Goal: Task Accomplishment & Management: Use online tool/utility

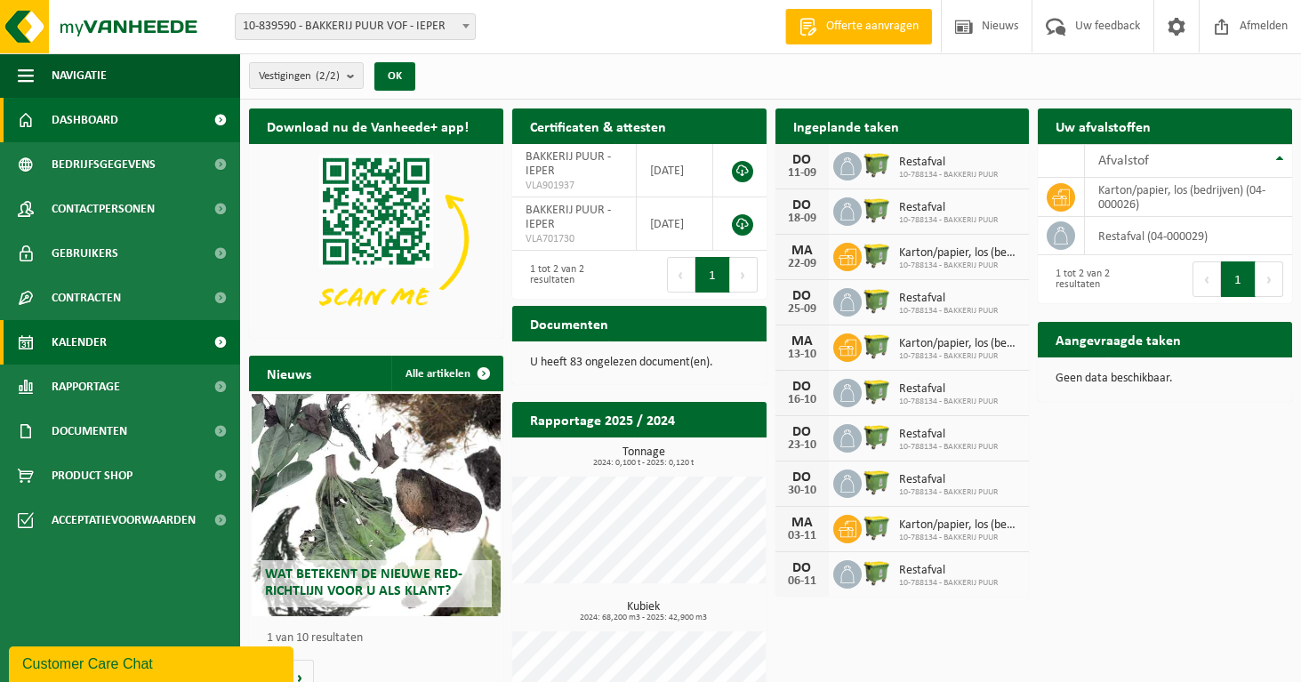
click at [107, 347] on link "Kalender" at bounding box center [120, 342] width 240 height 44
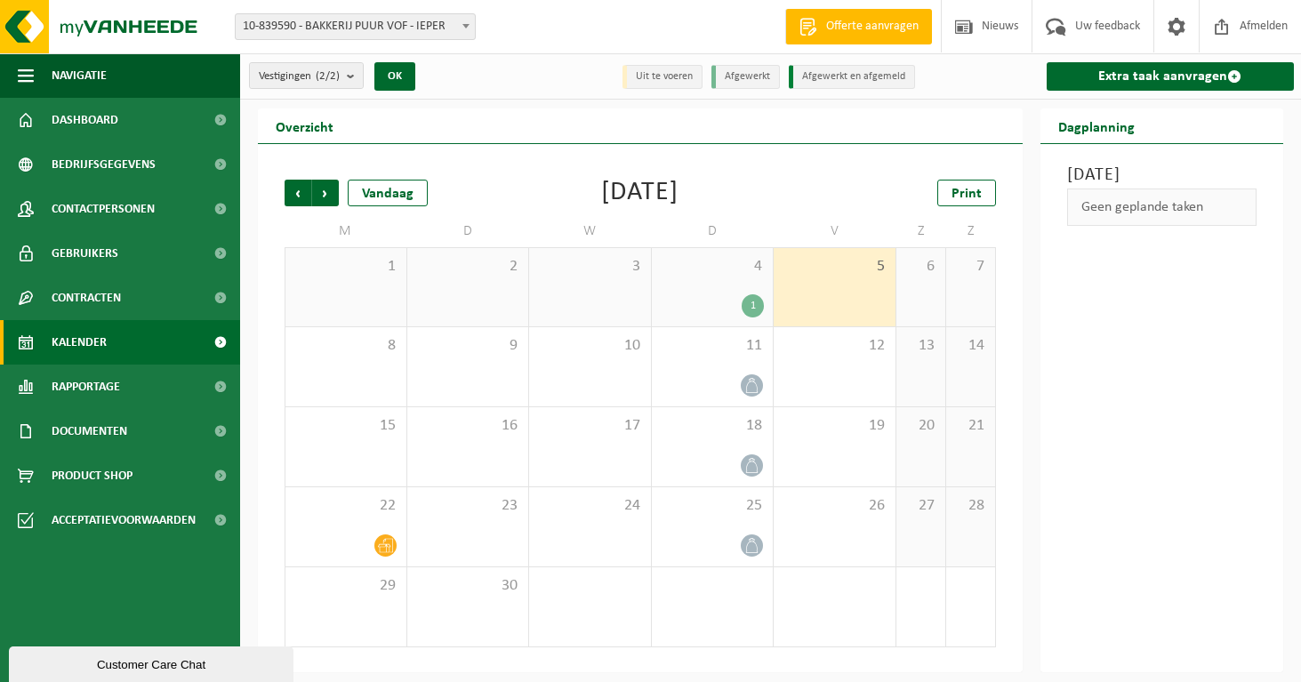
click at [752, 307] on div "1" at bounding box center [753, 305] width 22 height 23
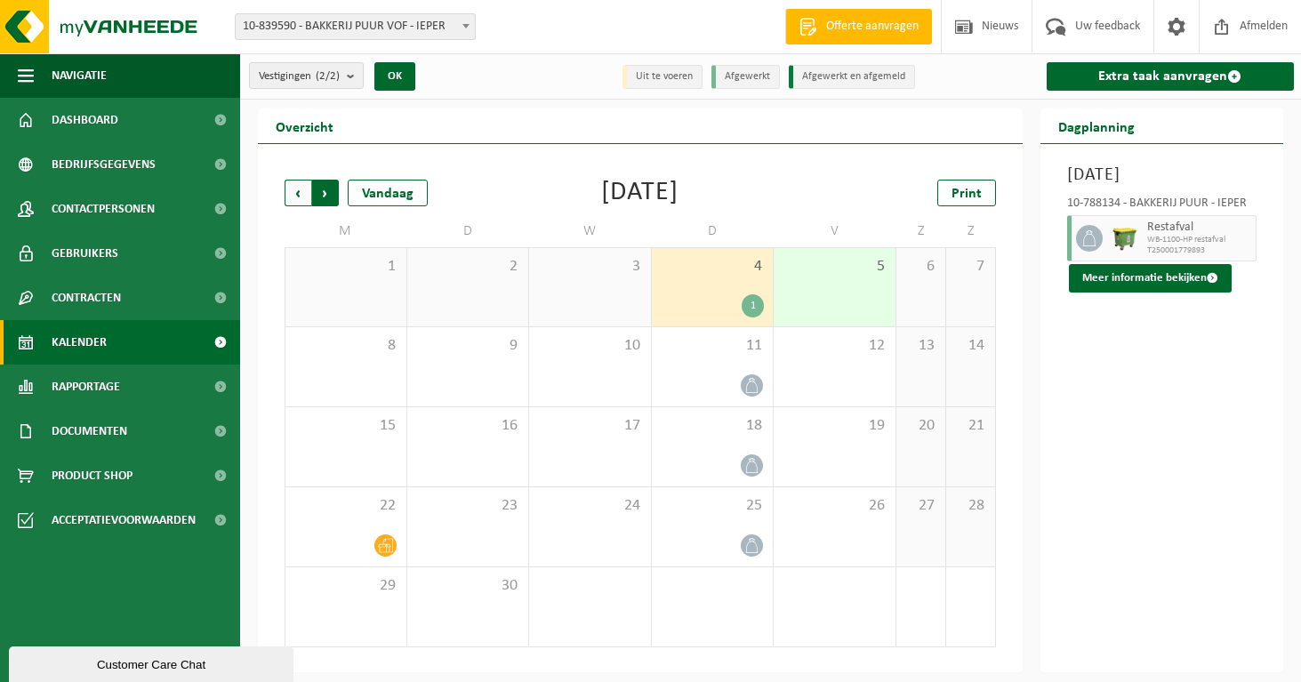
click at [298, 189] on span "Vorige" at bounding box center [298, 193] width 27 height 27
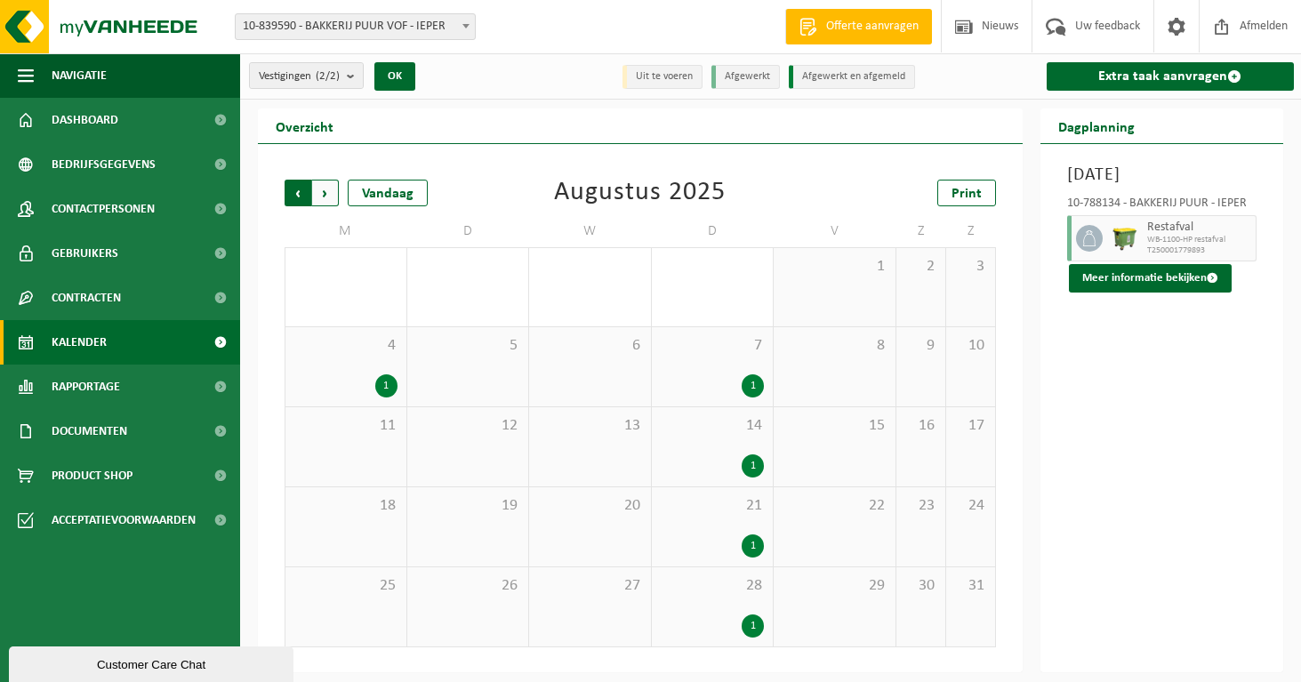
click at [328, 191] on span "Volgende" at bounding box center [325, 193] width 27 height 27
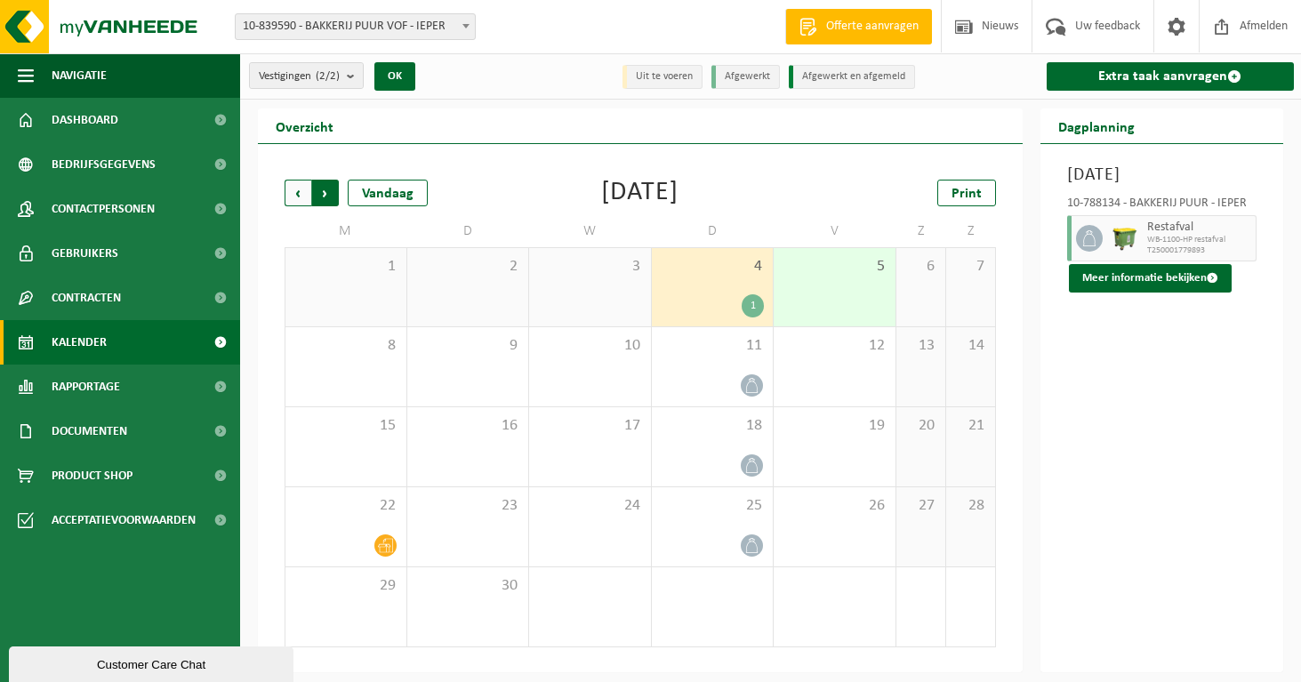
click at [295, 205] on span "Vorige" at bounding box center [298, 193] width 27 height 27
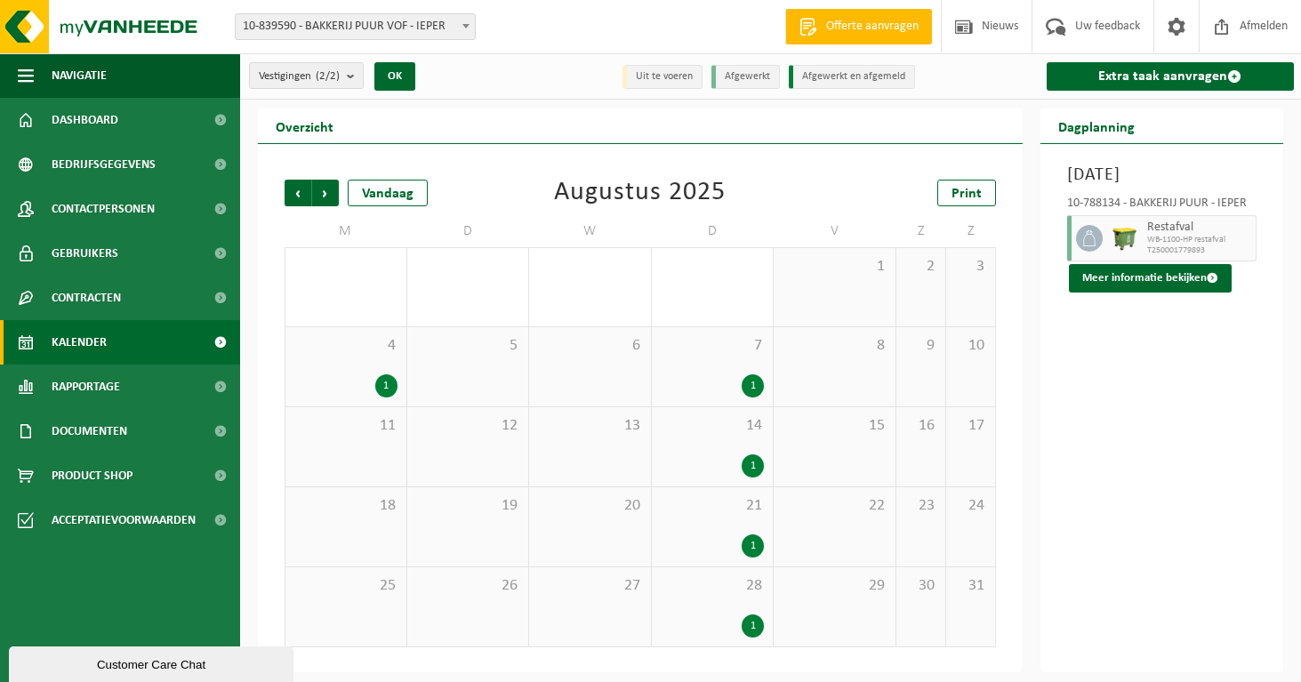
click at [384, 397] on div "1" at bounding box center [386, 385] width 22 height 23
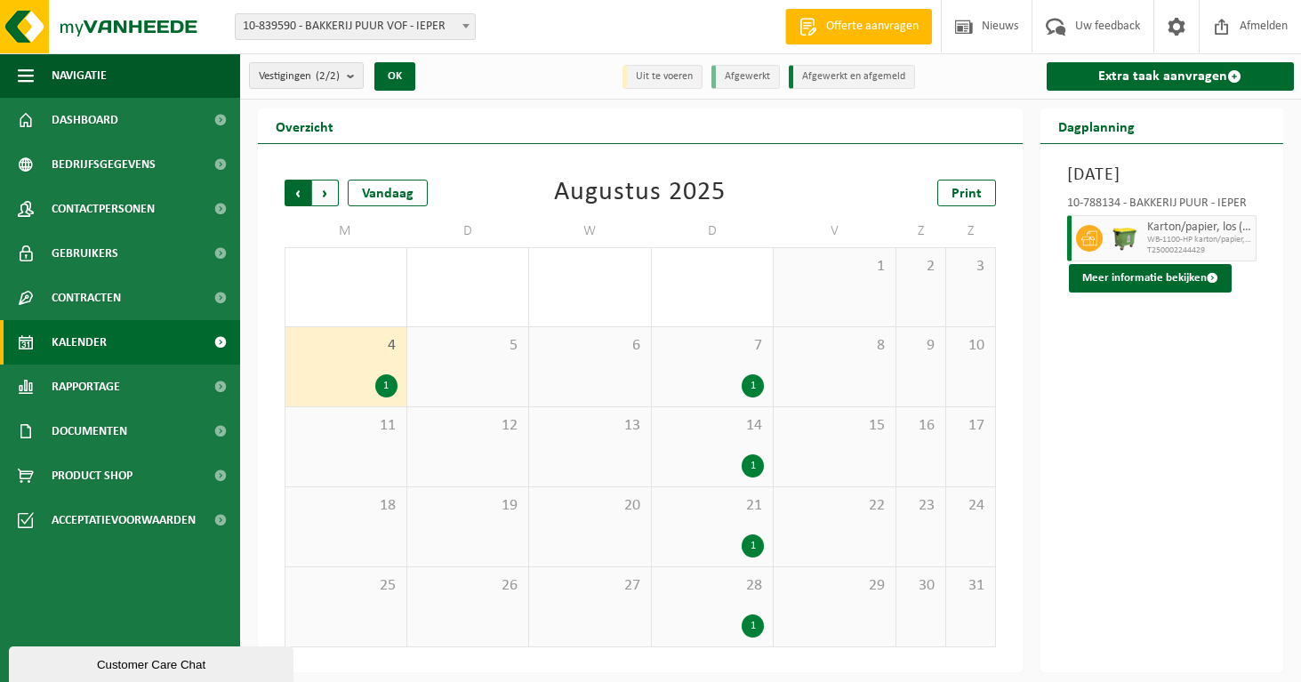
click at [331, 194] on span "Volgende" at bounding box center [325, 193] width 27 height 27
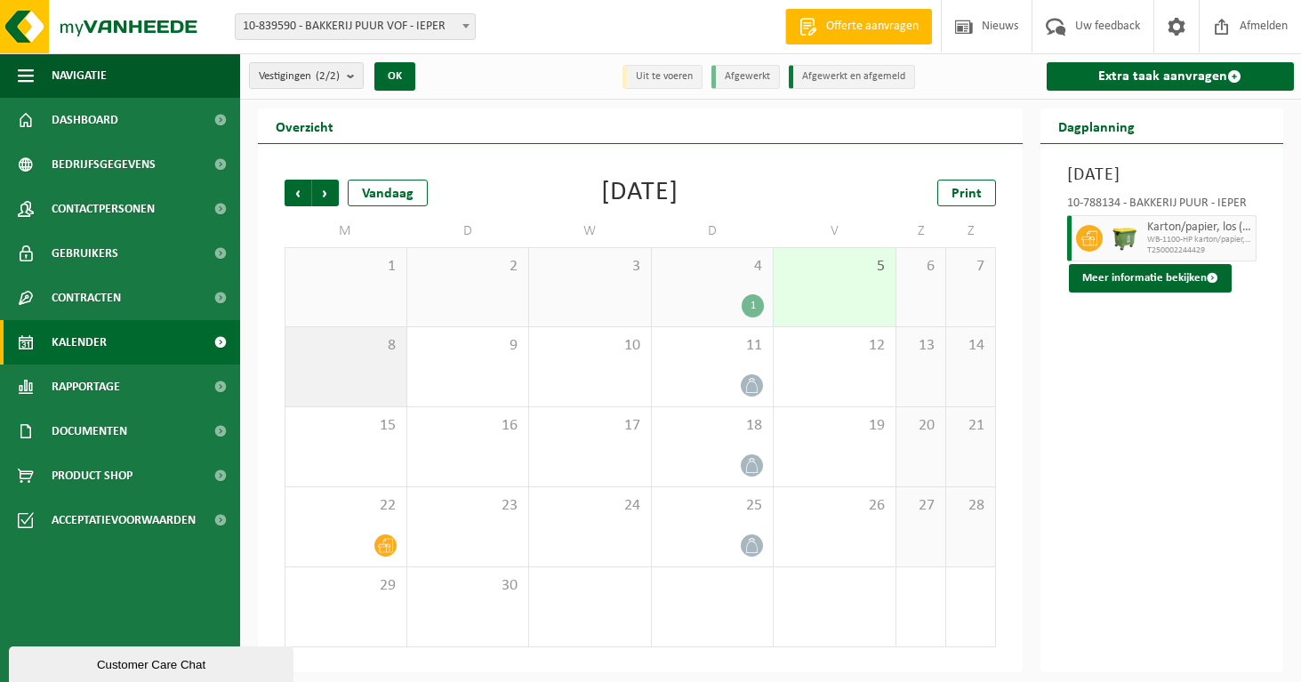
click at [365, 353] on span "8" at bounding box center [345, 346] width 103 height 20
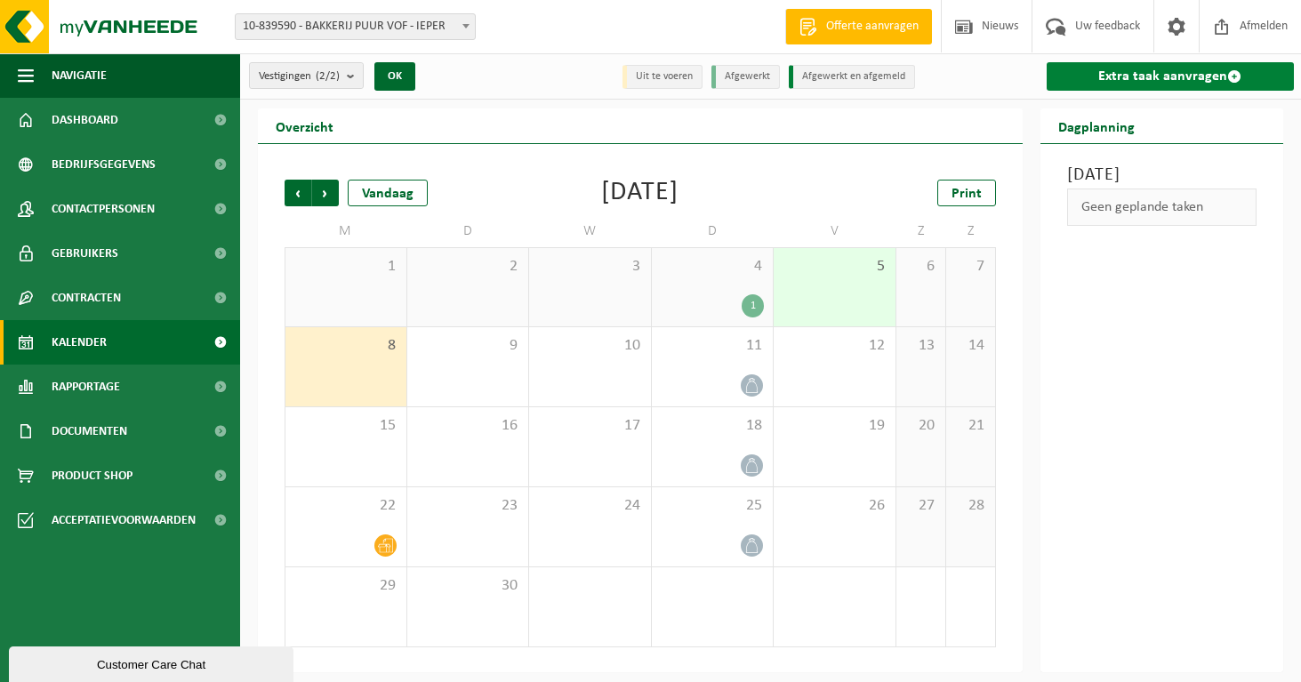
click at [1148, 83] on link "Extra taak aanvragen" at bounding box center [1170, 76] width 247 height 28
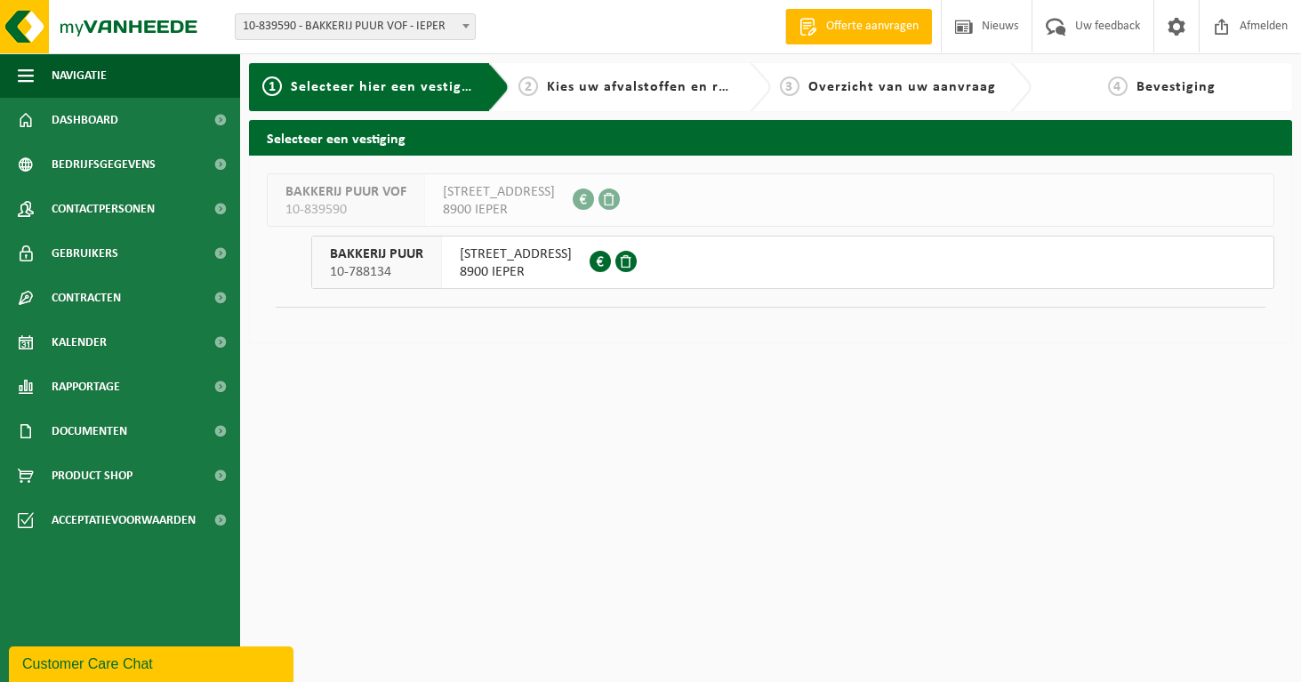
click at [551, 276] on span "8900 IEPER" at bounding box center [516, 272] width 112 height 18
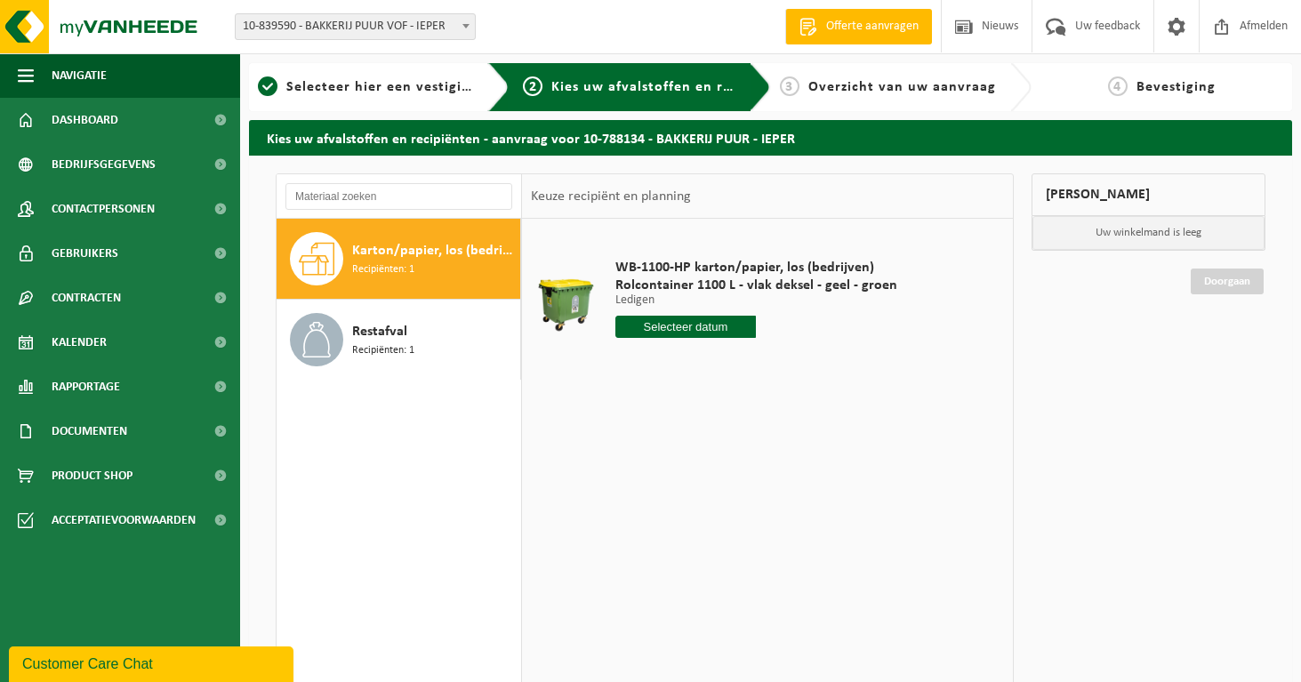
click at [428, 277] on div "Karton/papier, los (bedrijven) Recipiënten: 1" at bounding box center [434, 258] width 164 height 53
click at [687, 321] on input "text" at bounding box center [685, 327] width 141 height 22
click at [632, 462] on div "8" at bounding box center [631, 456] width 31 height 28
type input "Van 2025-09-08"
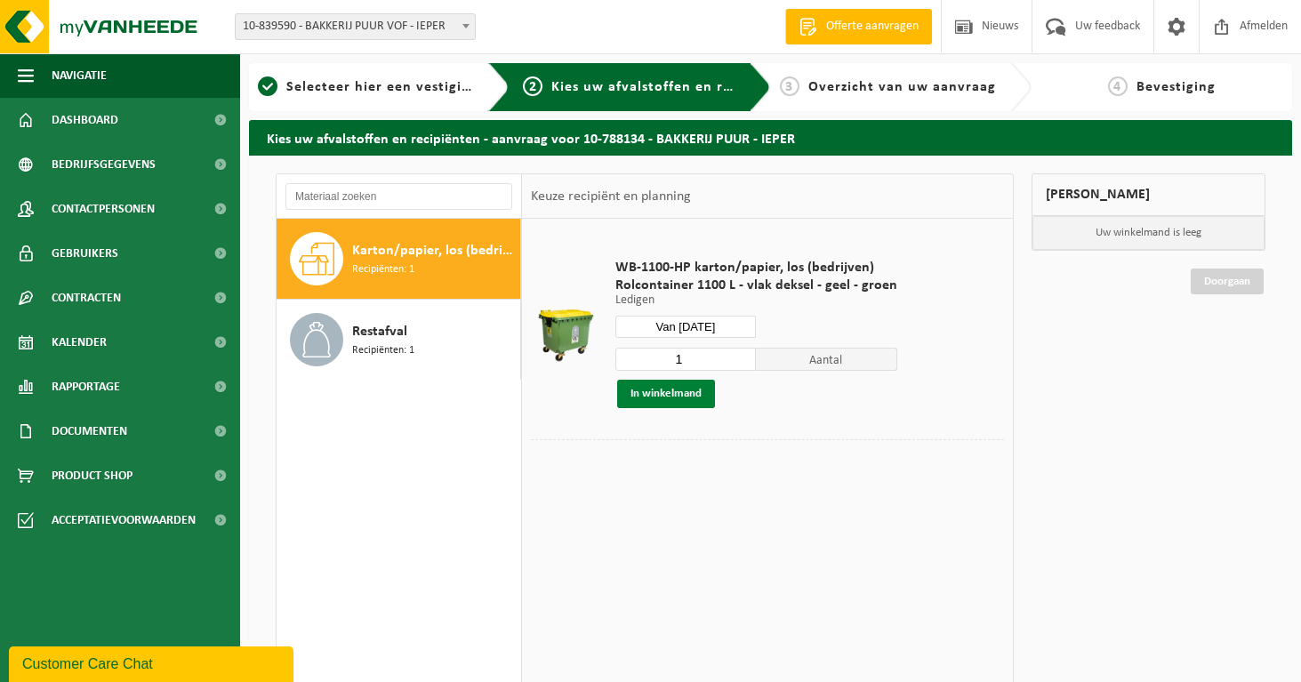
click at [661, 403] on button "In winkelmand" at bounding box center [666, 394] width 98 height 28
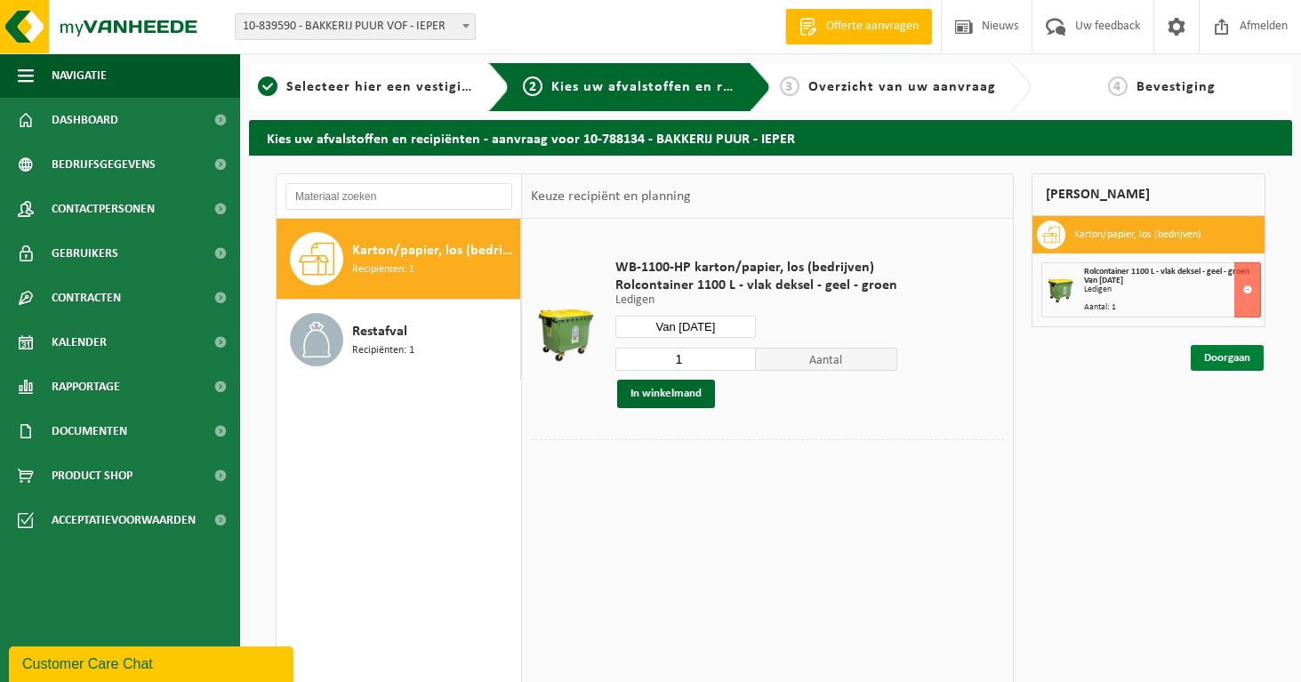
click at [1228, 356] on link "Doorgaan" at bounding box center [1227, 358] width 73 height 26
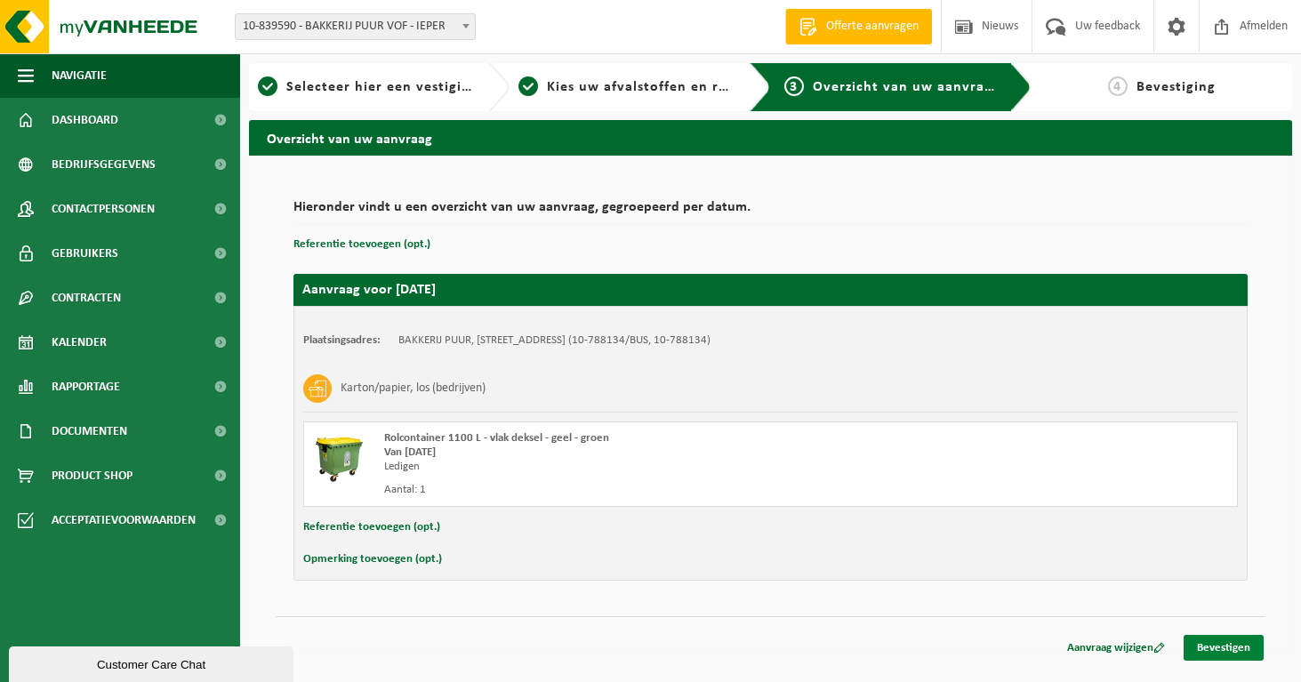
click at [1235, 659] on link "Bevestigen" at bounding box center [1224, 648] width 80 height 26
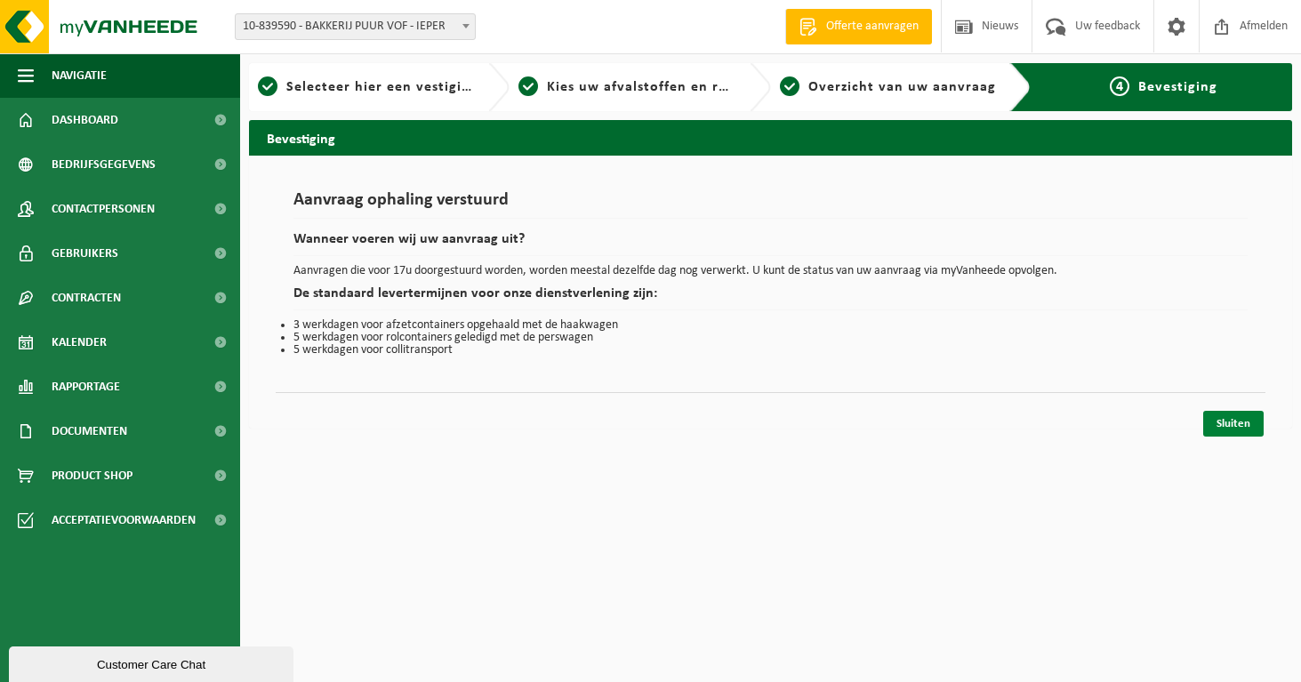
click at [1232, 426] on link "Sluiten" at bounding box center [1233, 424] width 60 height 26
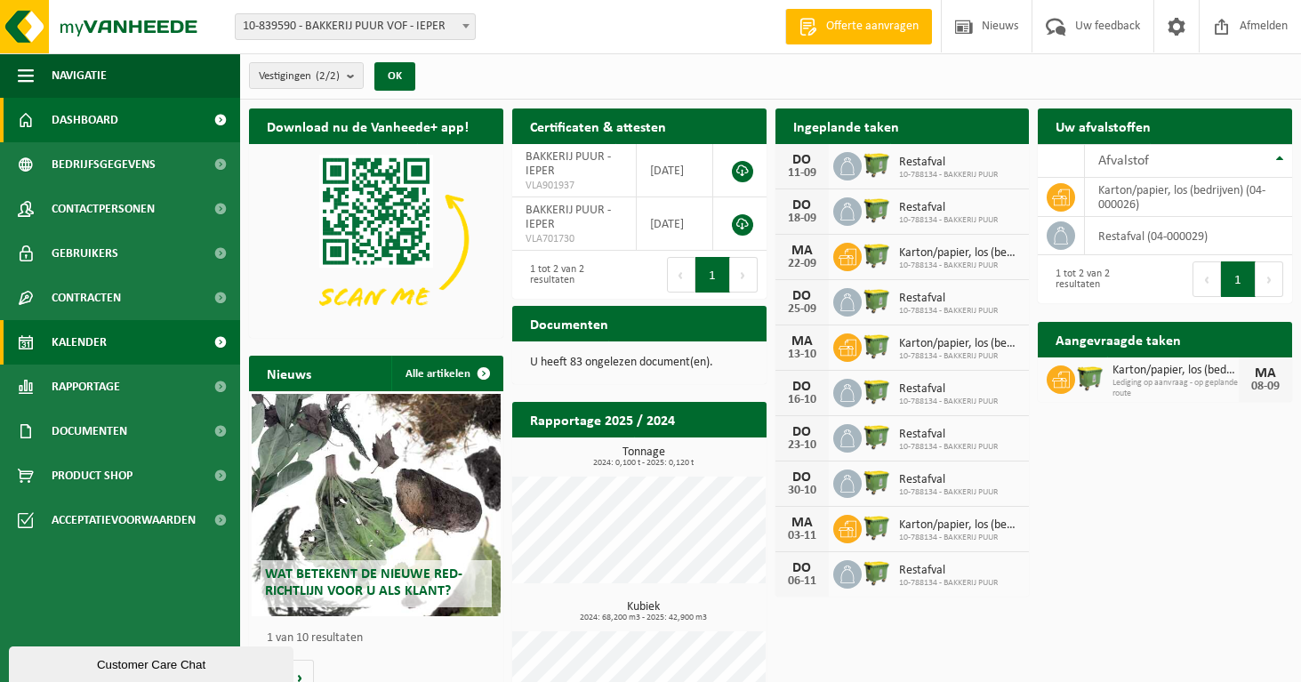
click at [102, 347] on span "Kalender" at bounding box center [79, 342] width 55 height 44
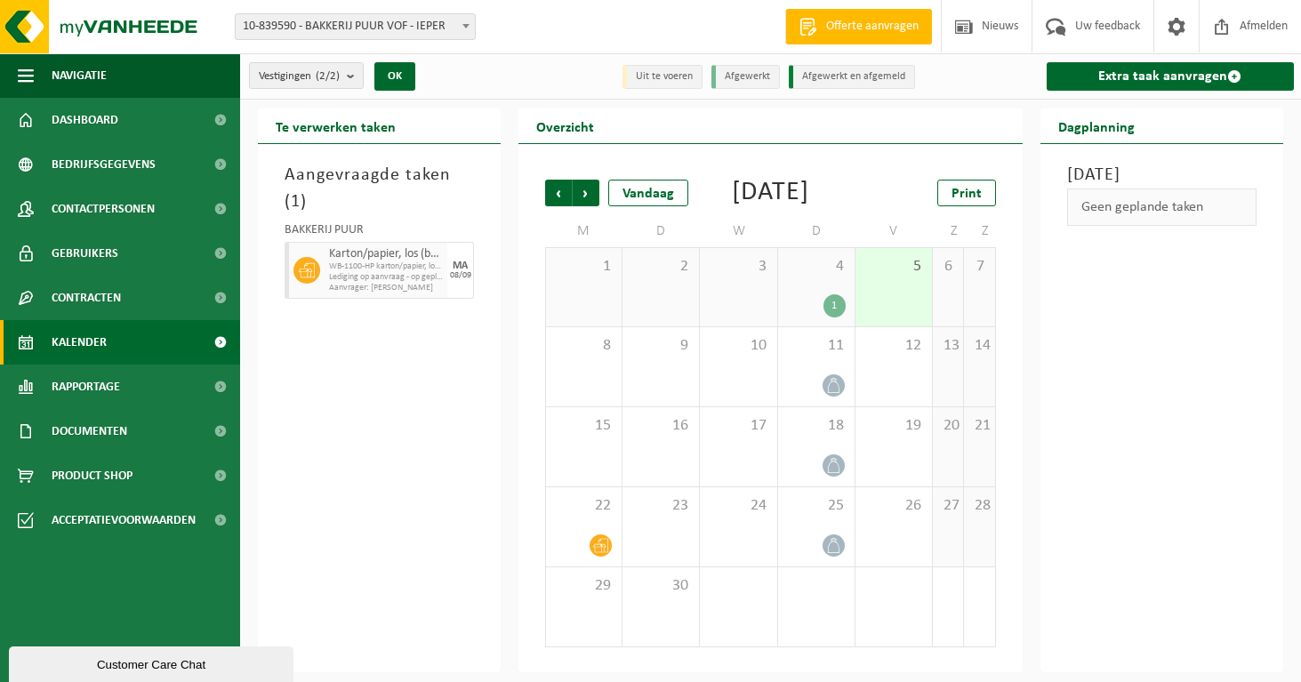
scroll to position [10, 0]
click at [599, 553] on icon at bounding box center [600, 545] width 15 height 15
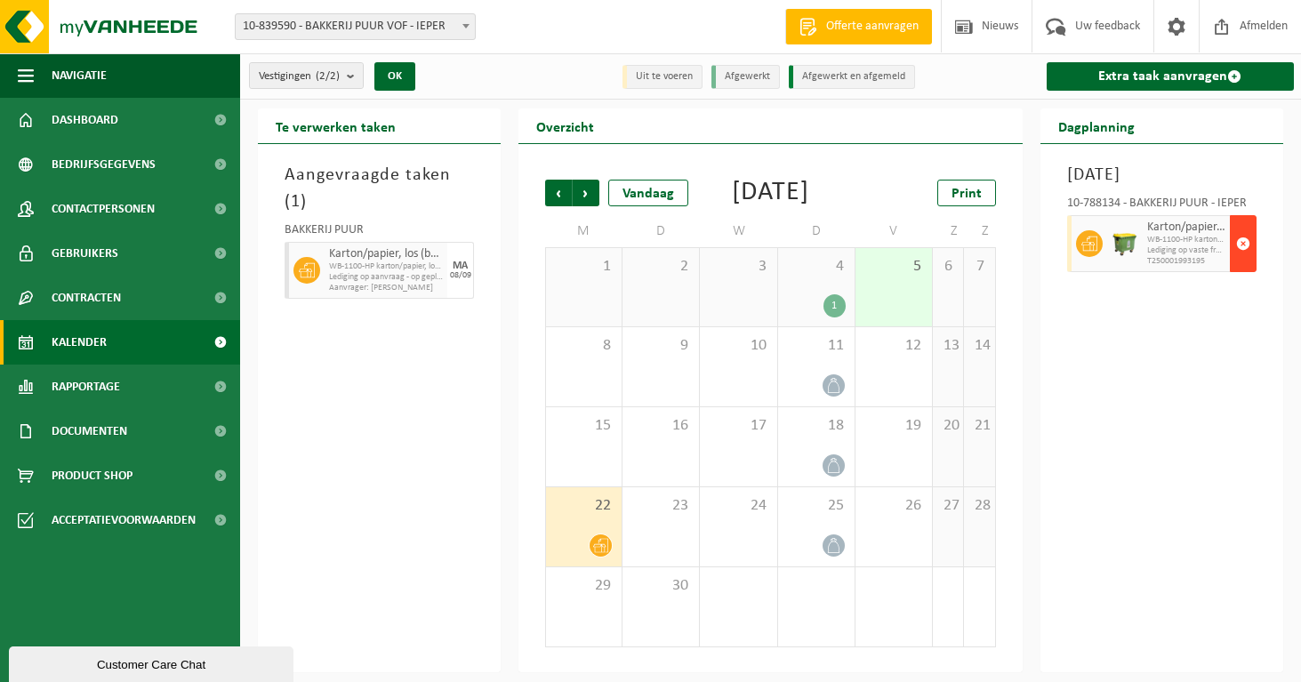
click at [1236, 258] on span "button" at bounding box center [1243, 244] width 14 height 36
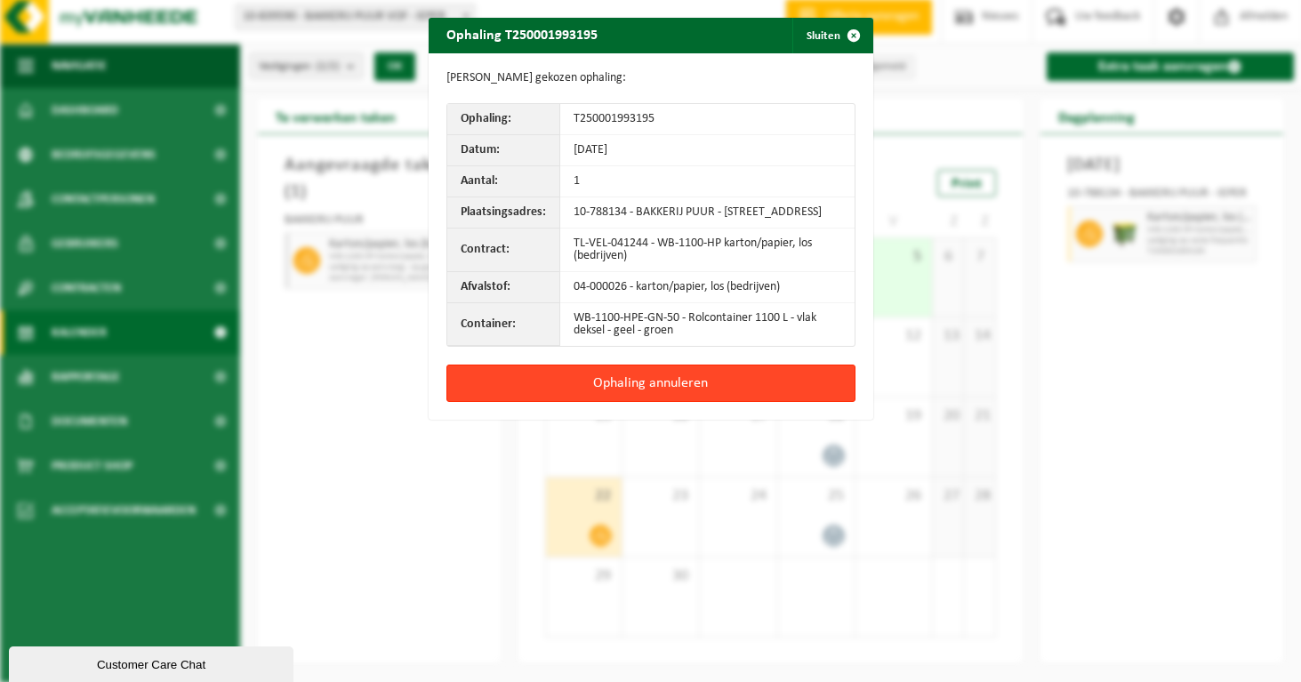
click at [787, 402] on button "Ophaling annuleren" at bounding box center [650, 383] width 409 height 37
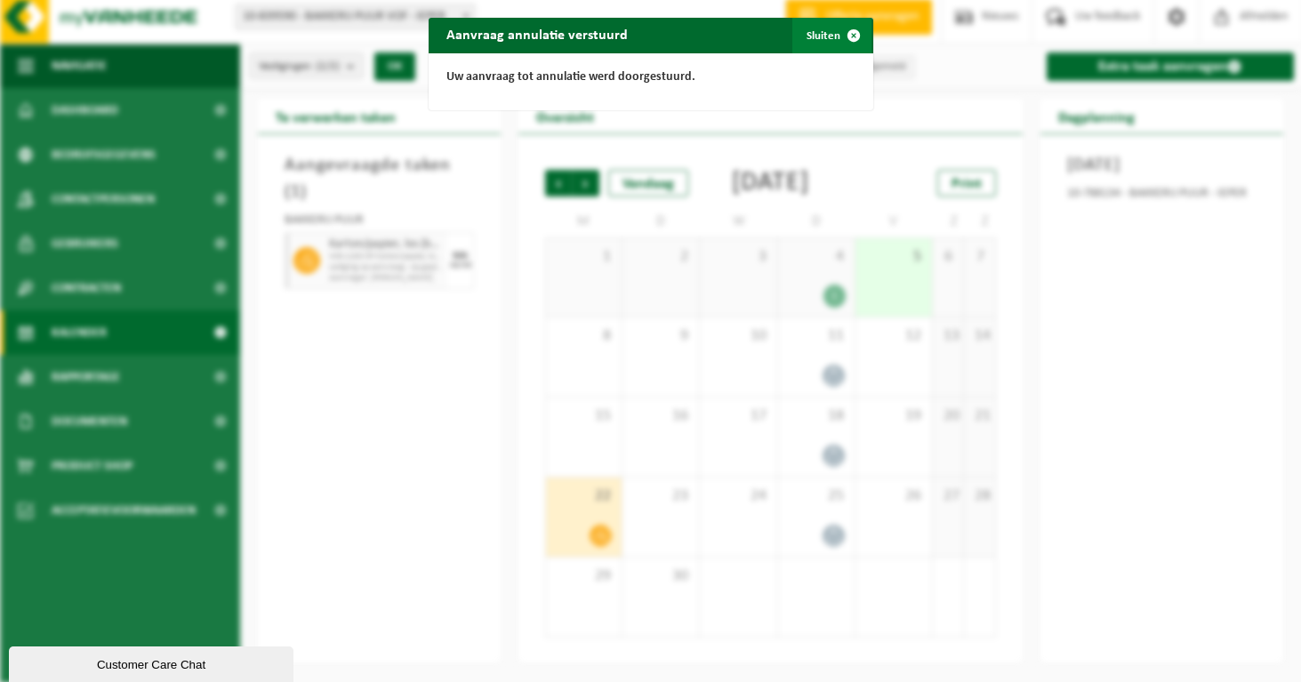
click at [825, 24] on button "Sluiten" at bounding box center [831, 36] width 79 height 36
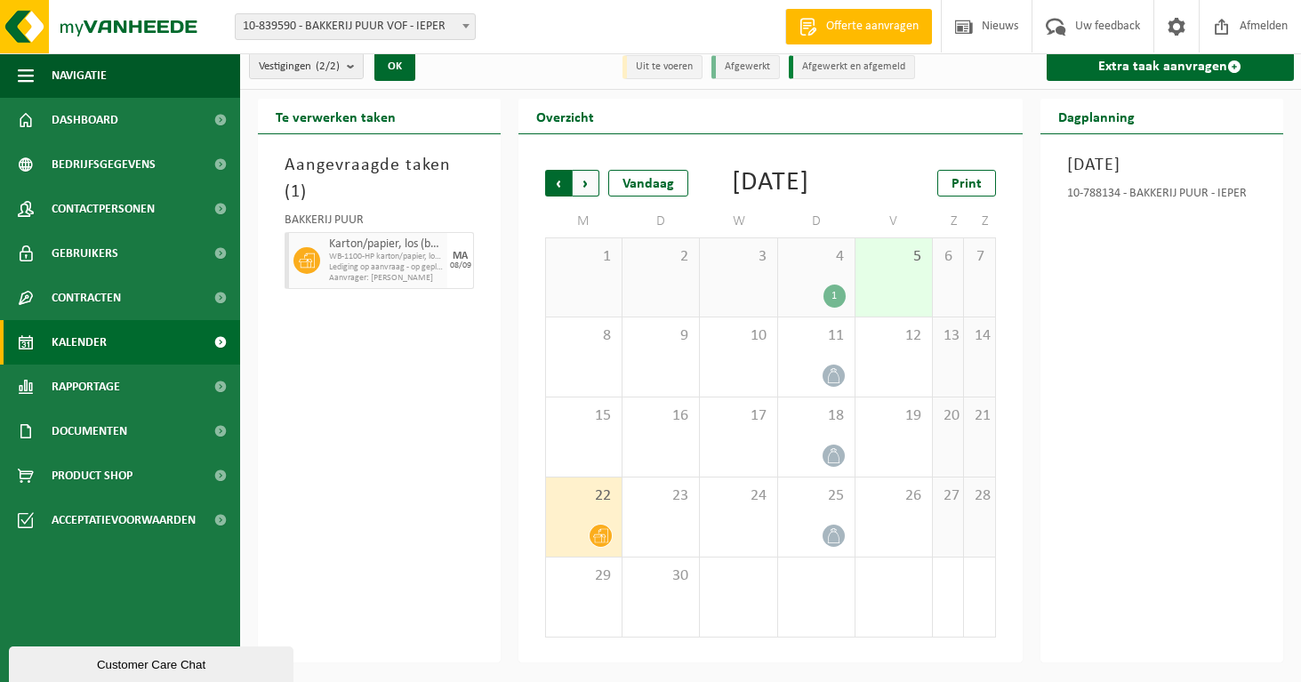
click at [590, 188] on span "Volgende" at bounding box center [586, 183] width 27 height 27
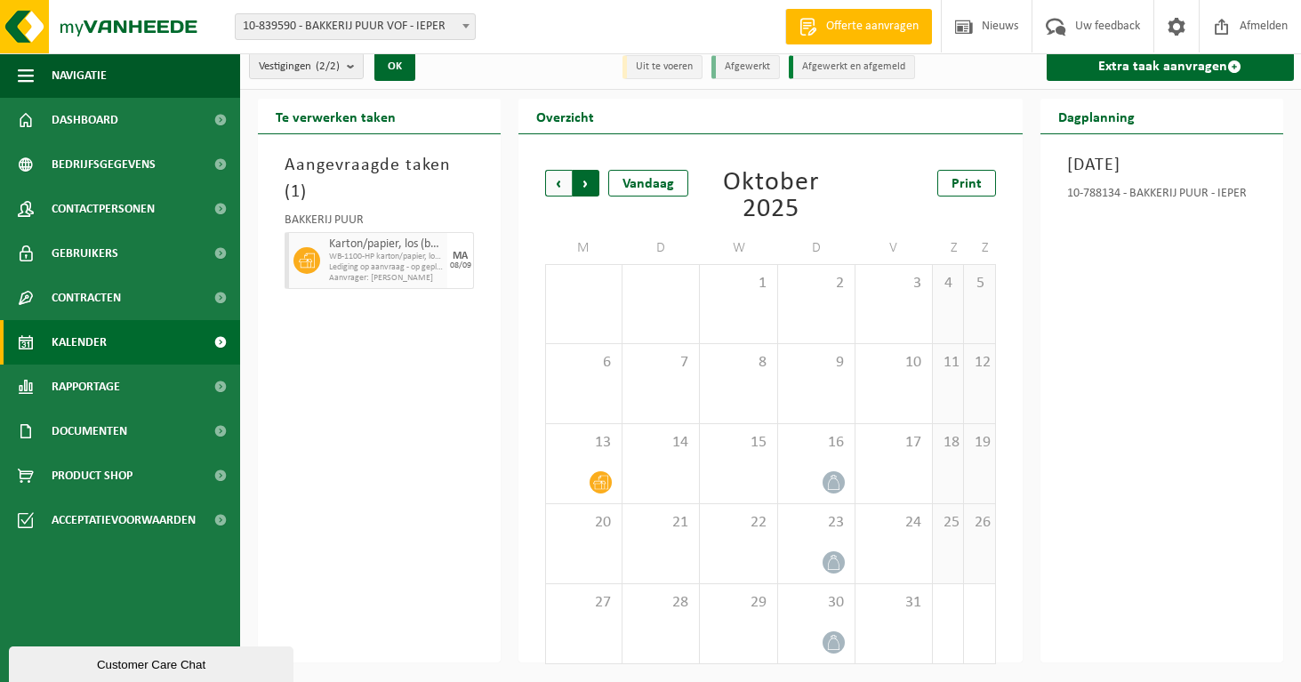
click at [560, 180] on span "Vorige" at bounding box center [558, 183] width 27 height 27
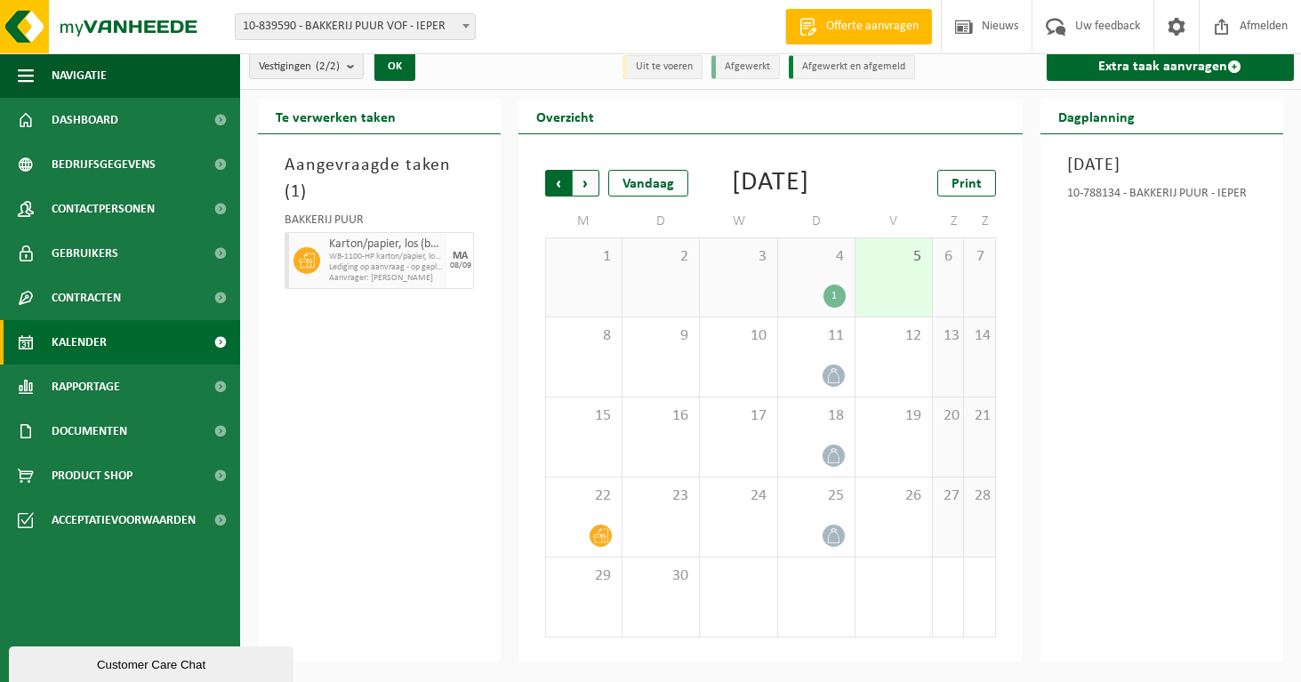
click at [589, 184] on span "Volgende" at bounding box center [586, 183] width 27 height 27
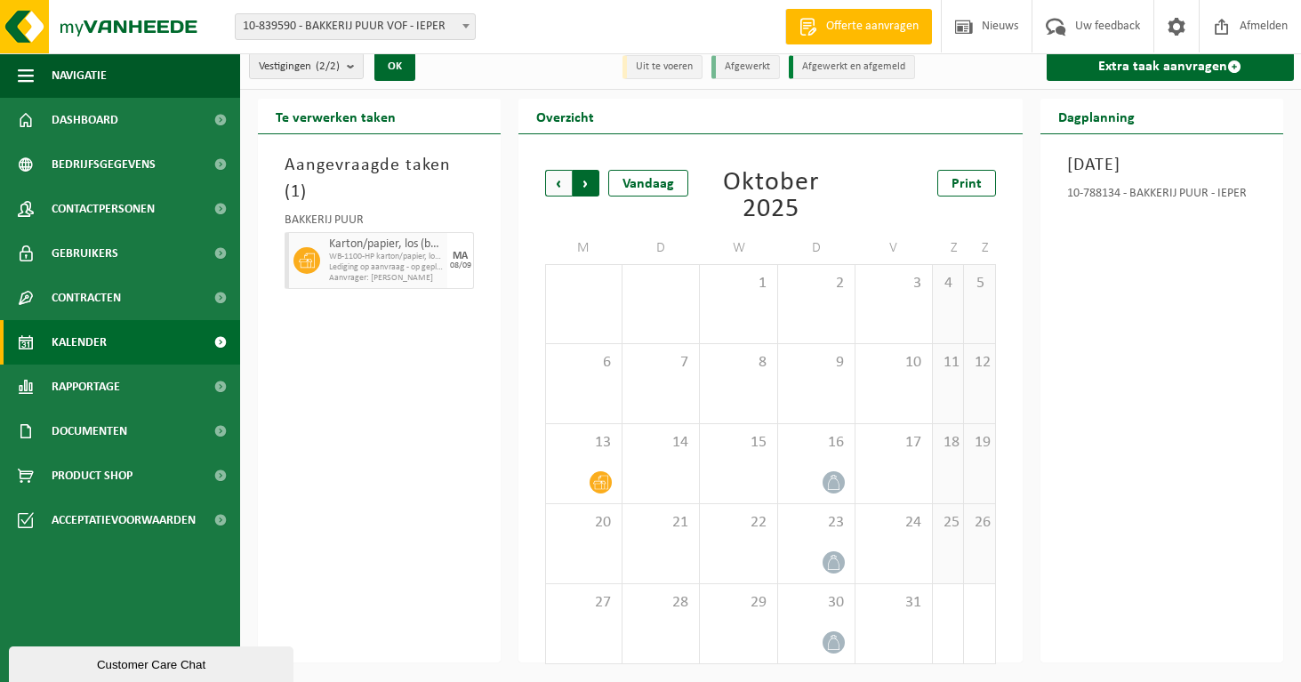
click at [568, 187] on span "Vorige" at bounding box center [558, 183] width 27 height 27
